Goal: Task Accomplishment & Management: Manage account settings

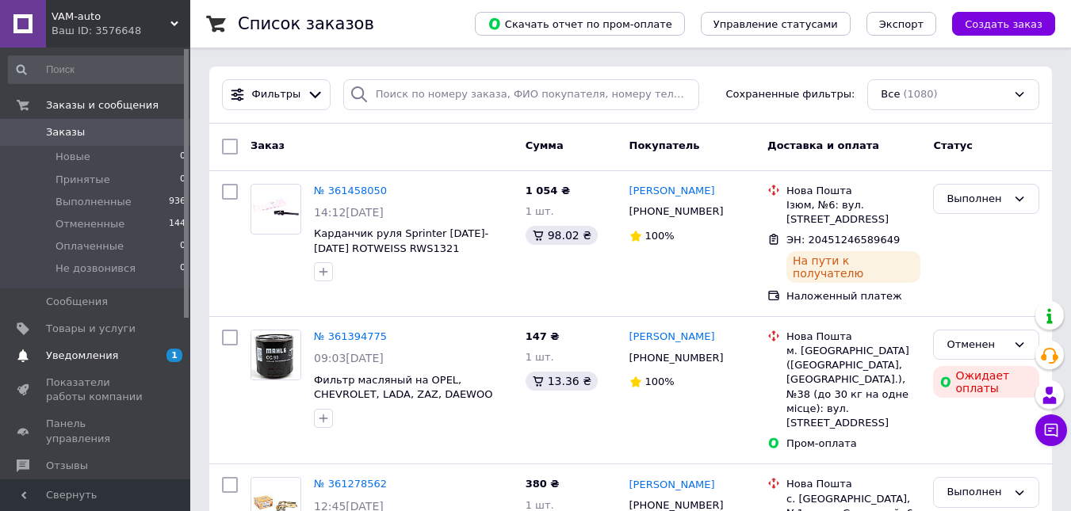
click at [89, 362] on span "Уведомления" at bounding box center [82, 356] width 72 height 14
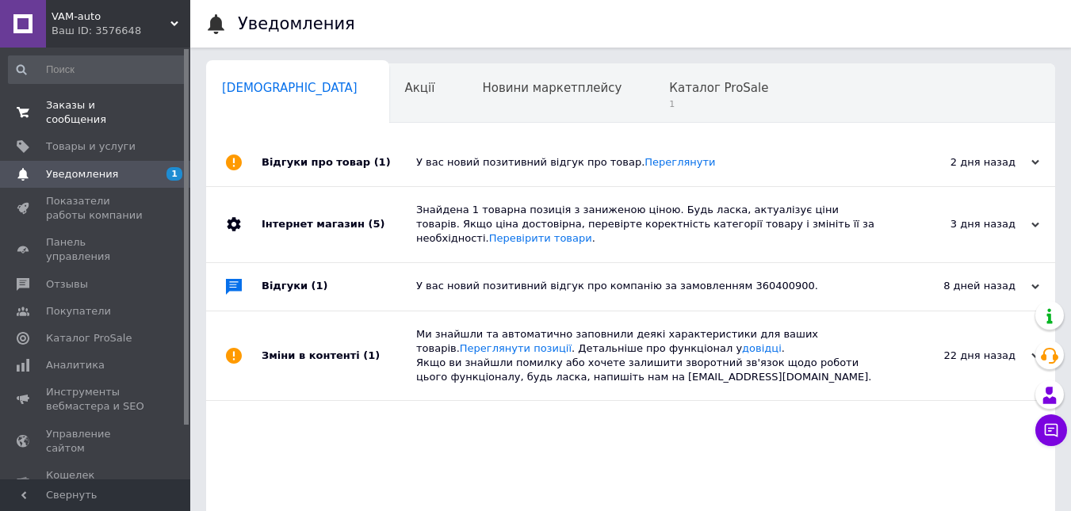
click at [75, 103] on span "Заказы и сообщения" at bounding box center [96, 112] width 101 height 29
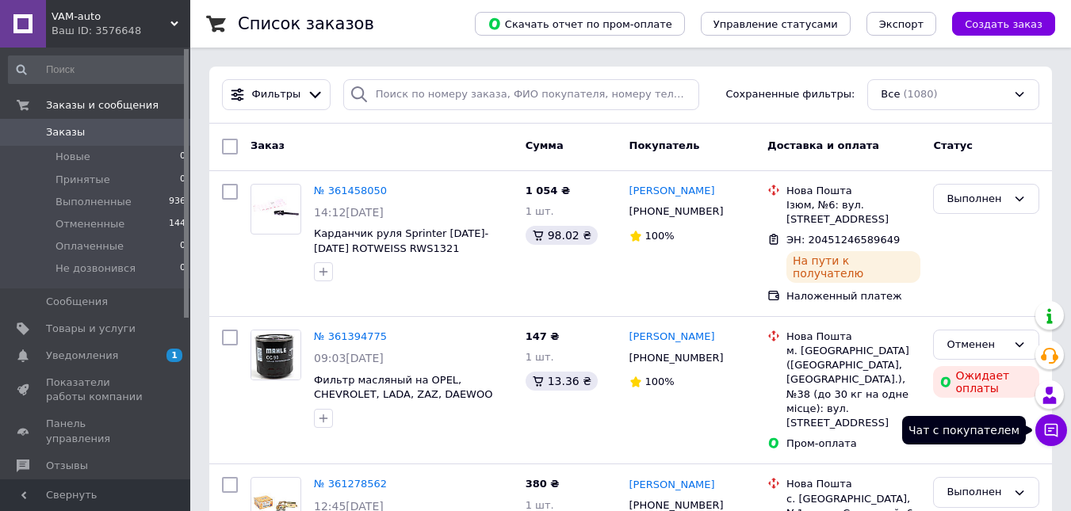
click at [1046, 432] on icon at bounding box center [1051, 430] width 13 height 13
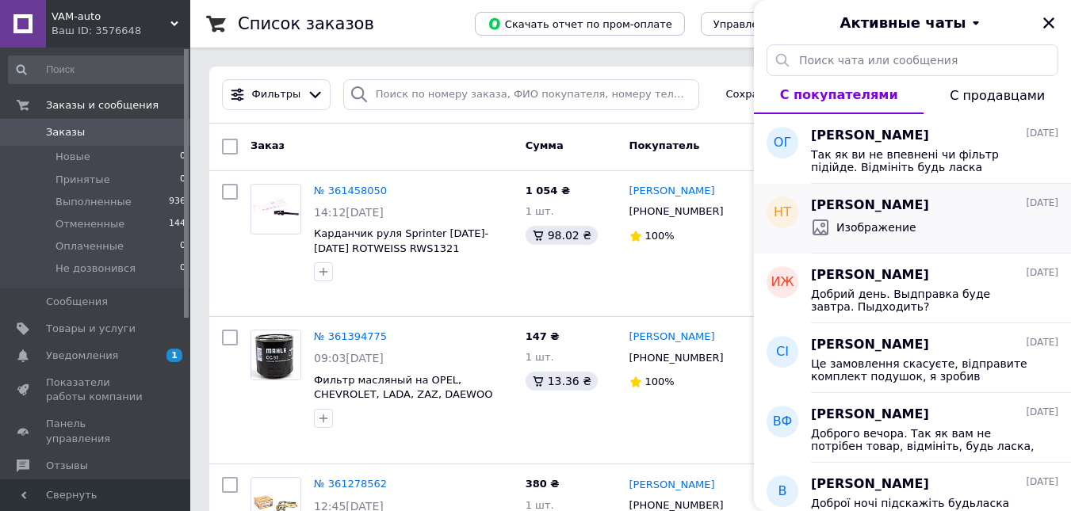
click at [860, 213] on span "[PERSON_NAME]" at bounding box center [870, 206] width 118 height 18
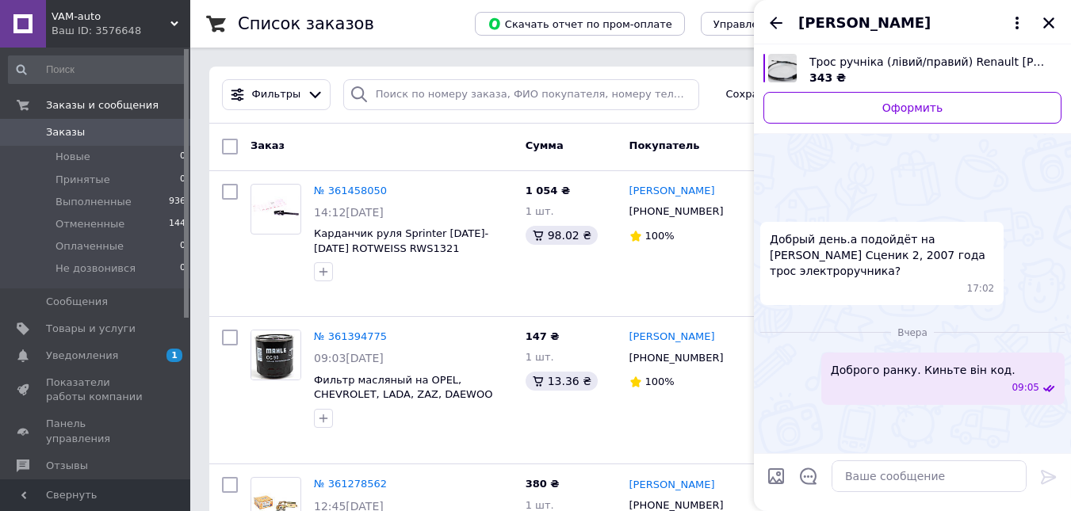
scroll to position [71, 0]
click at [773, 419] on img at bounding box center [766, 420] width 13 height 13
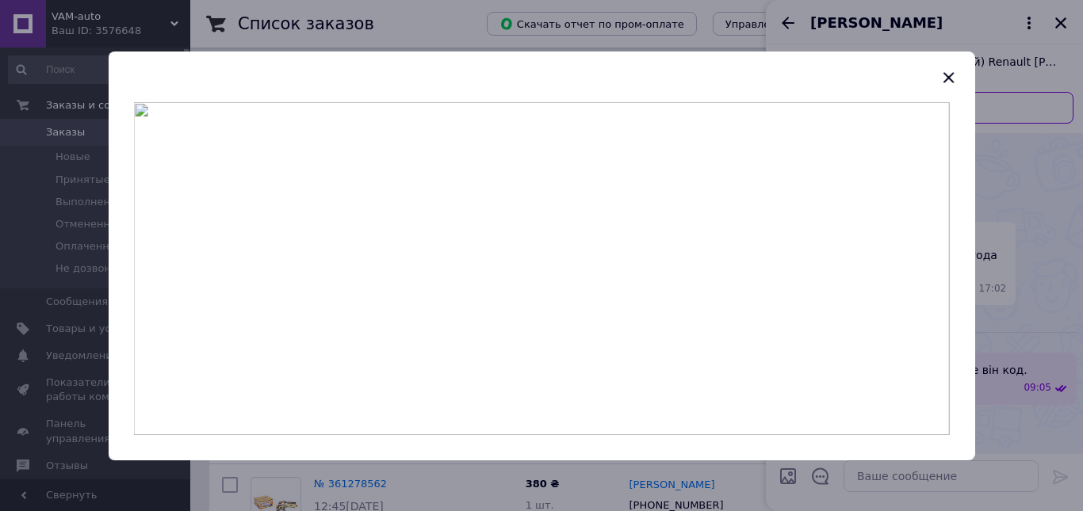
click at [567, 289] on img at bounding box center [542, 268] width 816 height 333
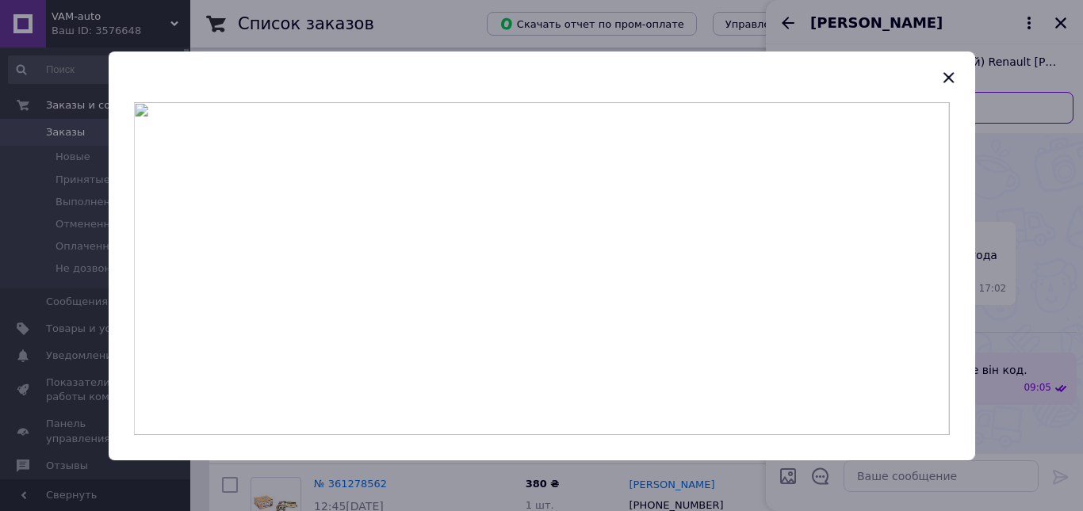
click at [602, 270] on img at bounding box center [542, 268] width 816 height 333
click at [952, 77] on icon "button" at bounding box center [948, 77] width 19 height 19
